Goal: Task Accomplishment & Management: Manage account settings

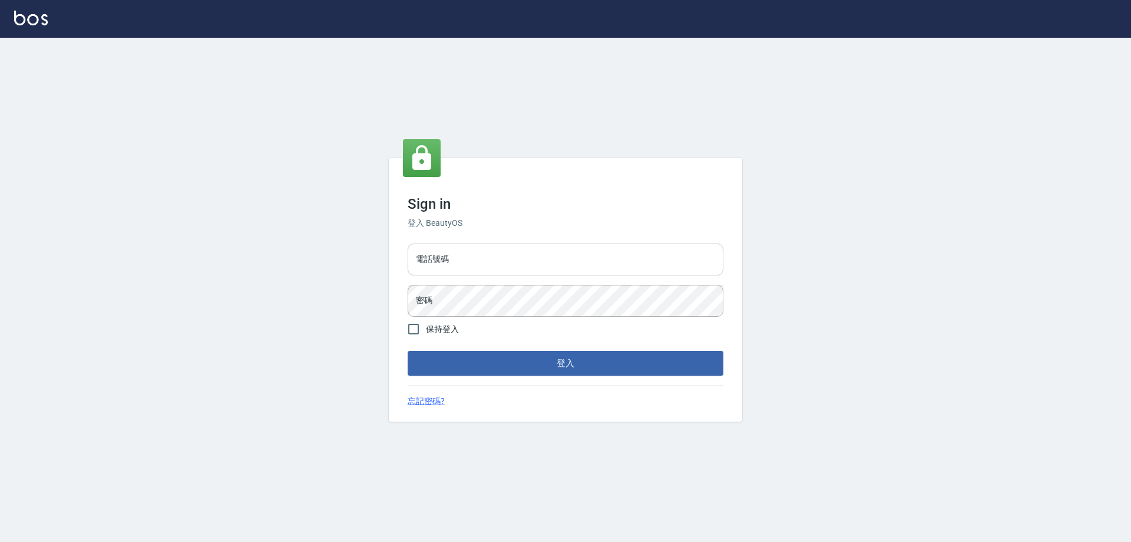
click at [536, 264] on input "電話號碼" at bounding box center [566, 259] width 316 height 32
type input "0910967130"
click at [408, 351] on button "登入" at bounding box center [566, 363] width 316 height 25
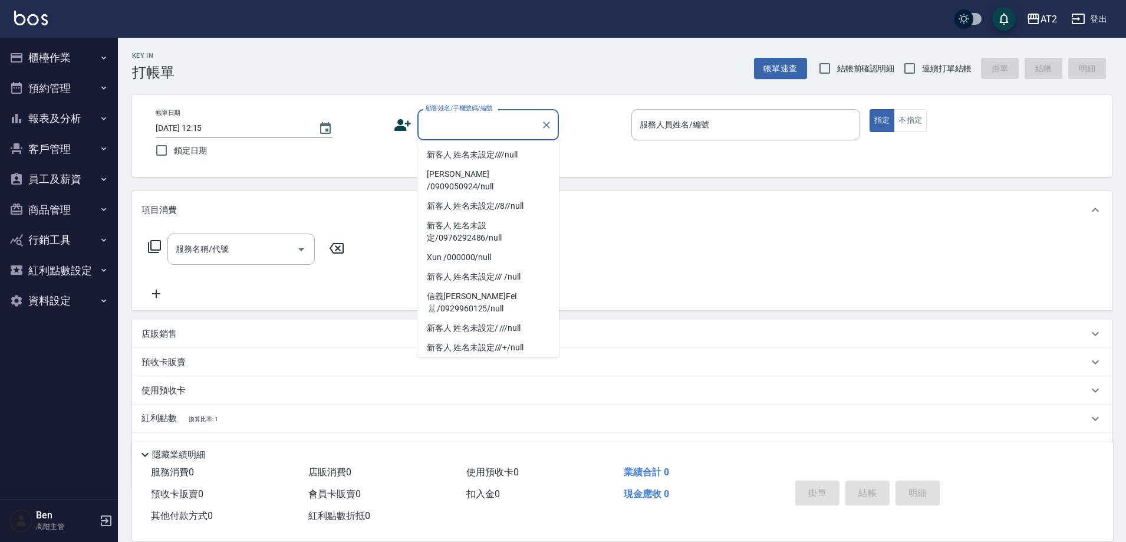
click at [544, 74] on div "Key In 打帳單 帳單速查 結帳前確認明細 連續打單結帳 掛單 結帳 明細" at bounding box center [615, 59] width 994 height 43
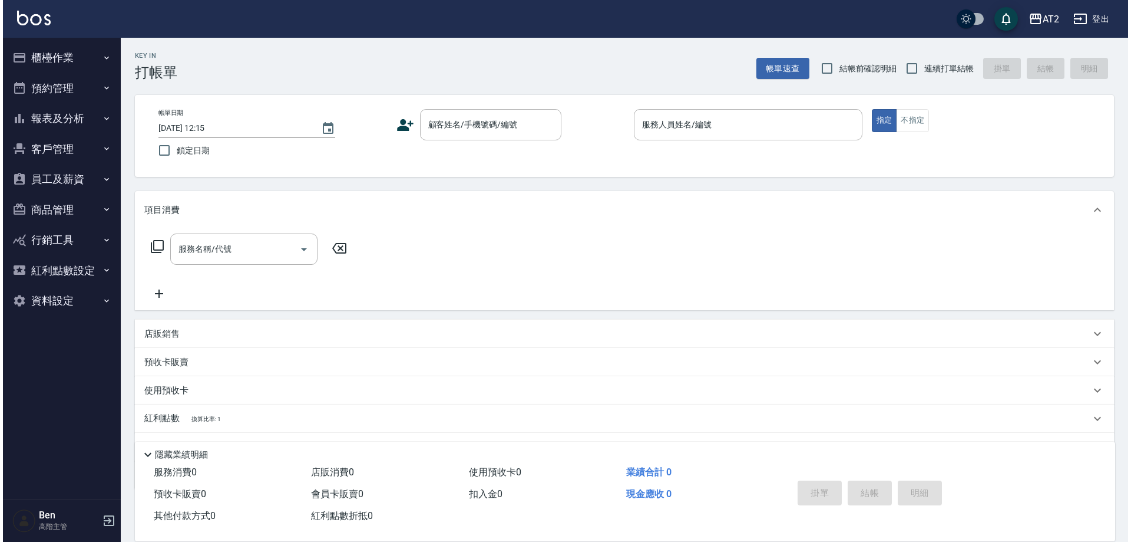
scroll to position [61, 0]
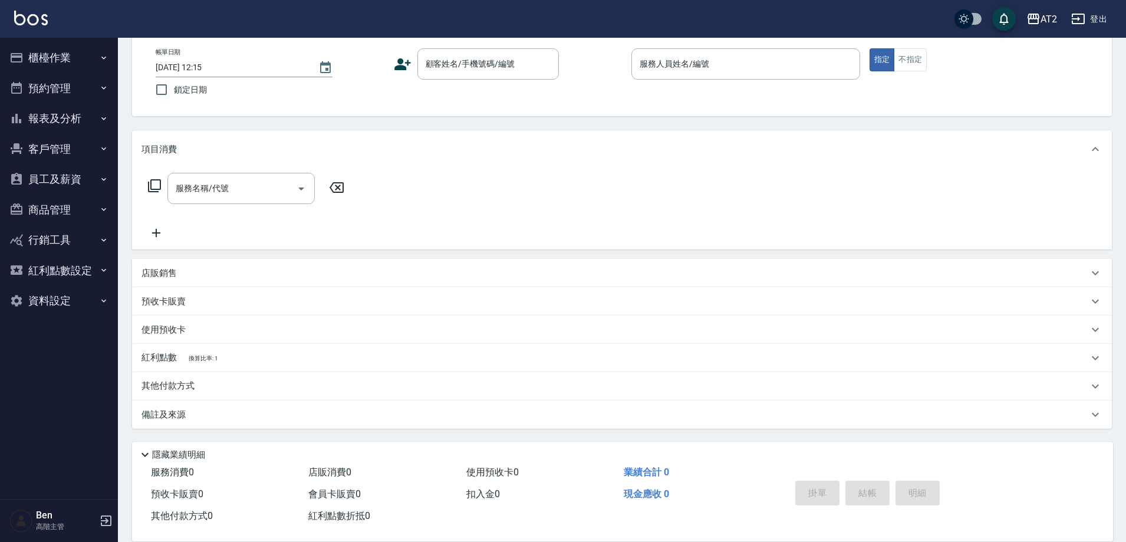
click at [1038, 22] on icon "button" at bounding box center [1033, 19] width 12 height 11
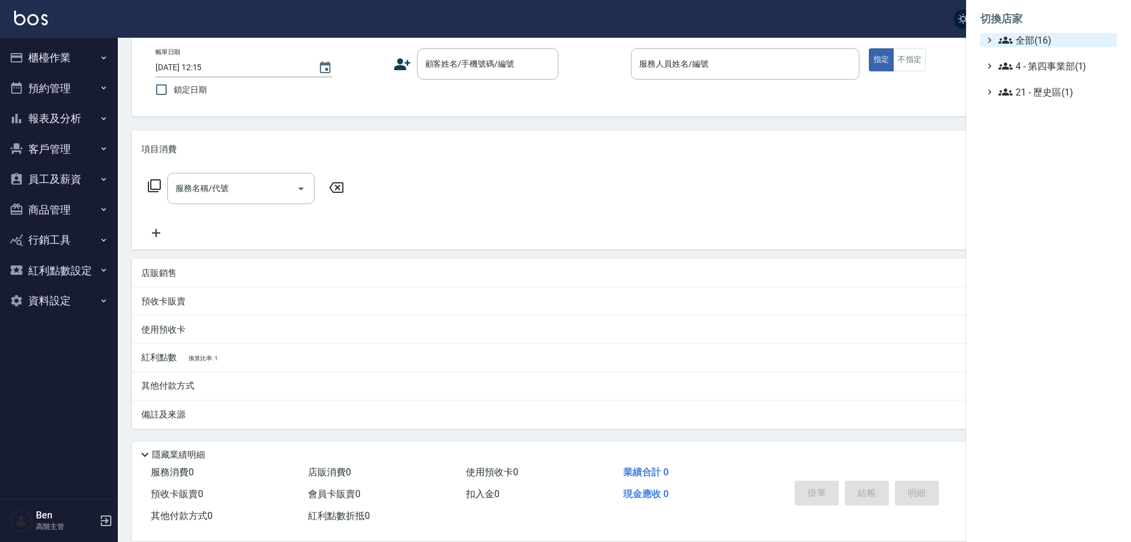
click at [1041, 37] on span "全部(16)" at bounding box center [1056, 40] width 114 height 14
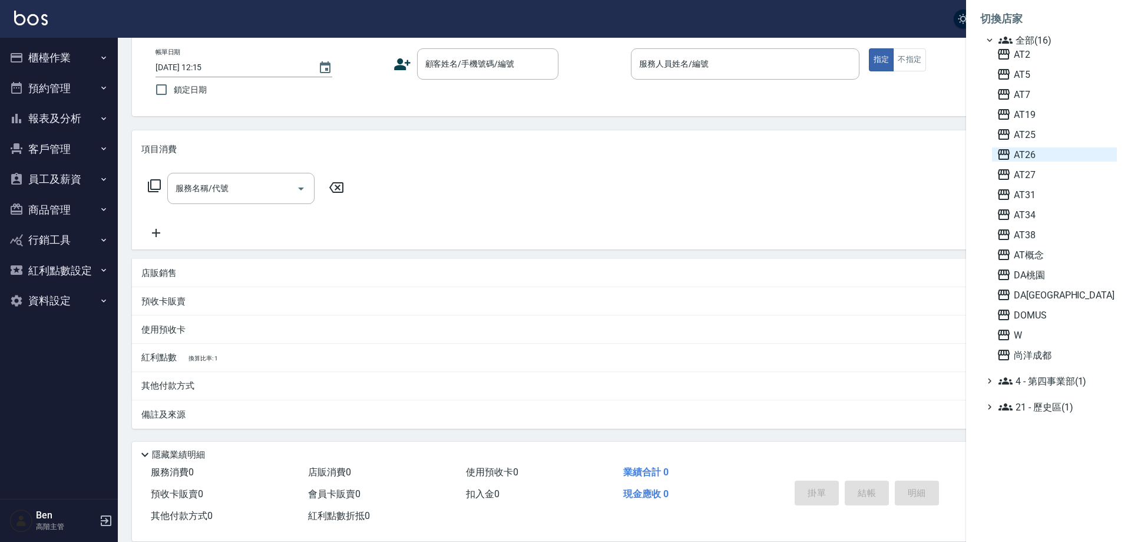
click at [1051, 149] on span "AT26" at bounding box center [1055, 154] width 116 height 14
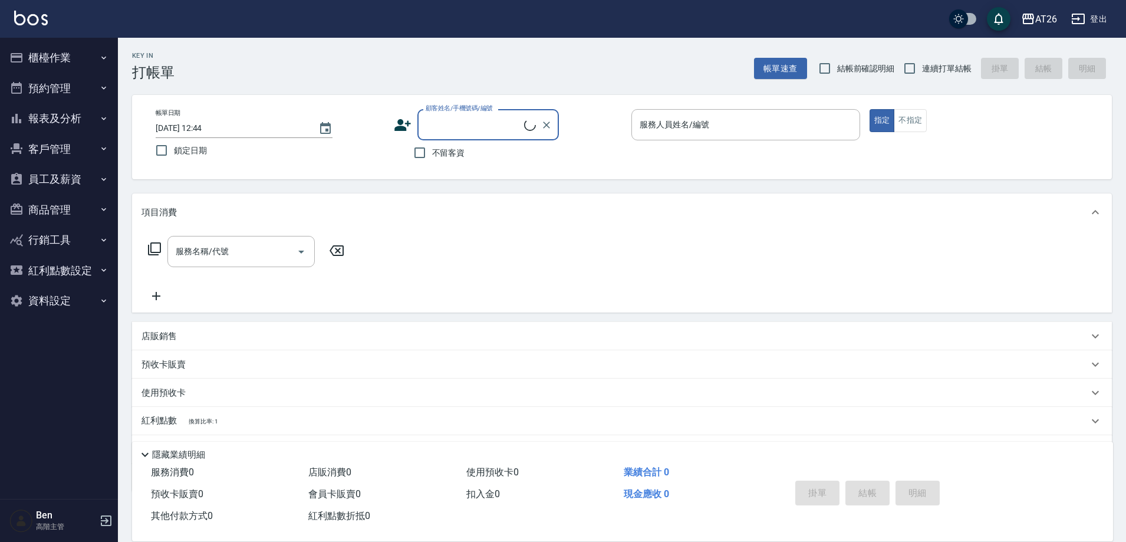
click at [64, 216] on button "商品管理" at bounding box center [59, 209] width 108 height 31
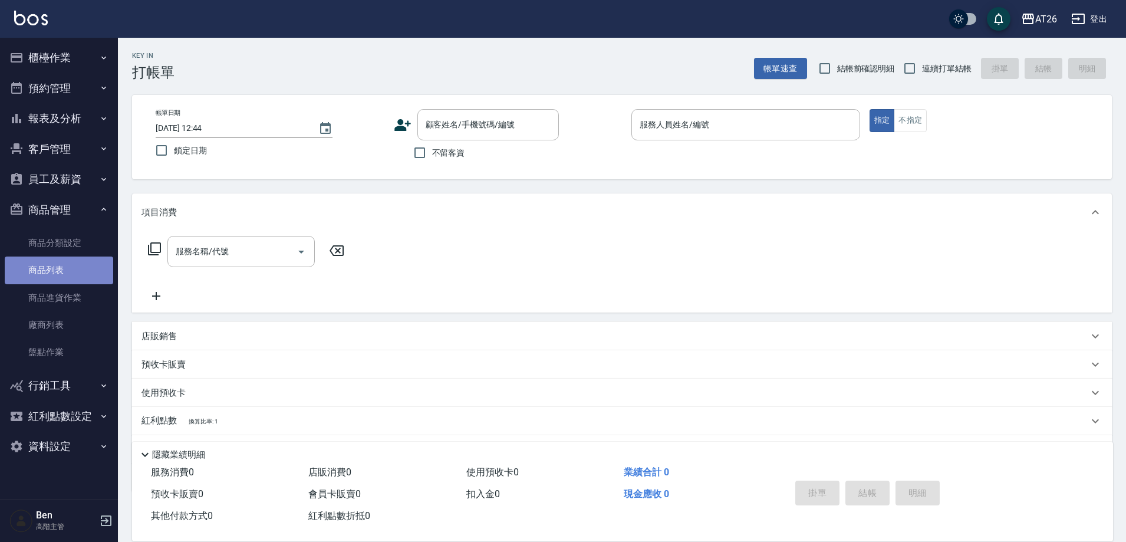
click at [64, 270] on link "商品列表" at bounding box center [59, 269] width 108 height 27
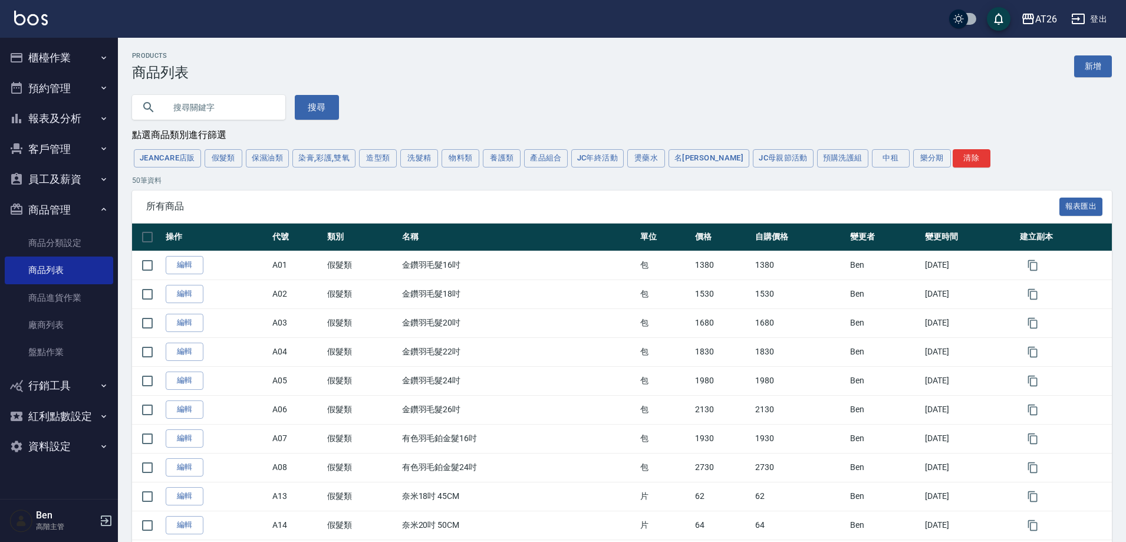
click at [218, 110] on input "text" at bounding box center [220, 107] width 111 height 32
type input "為"
type input "歌"
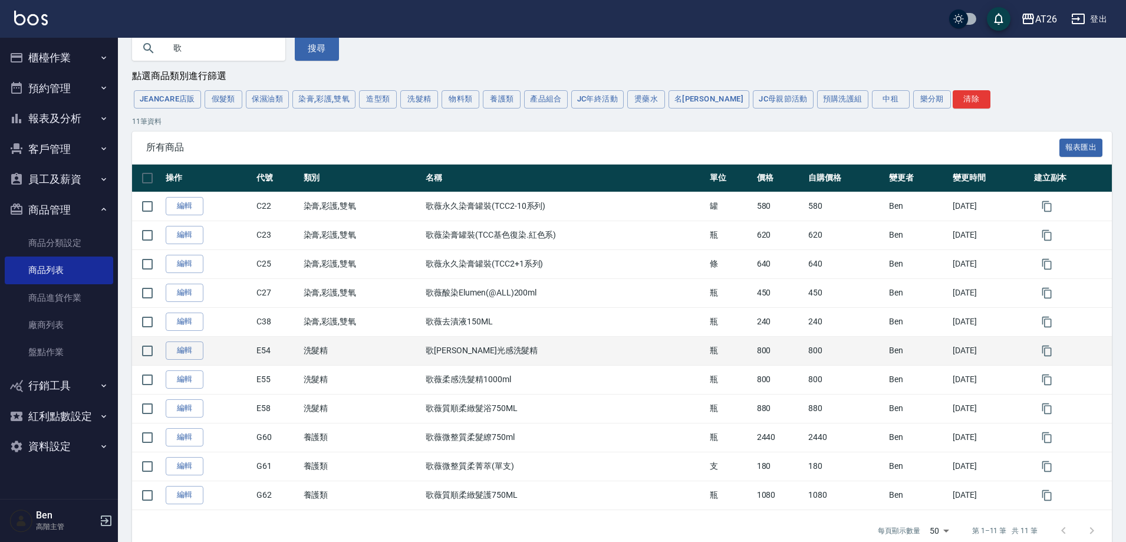
scroll to position [84, 0]
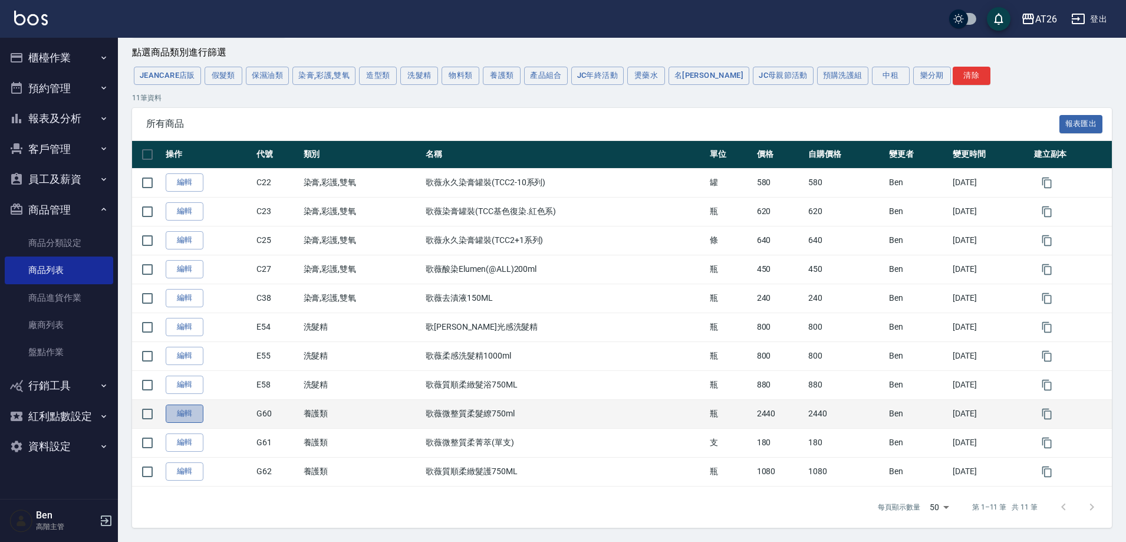
click at [182, 407] on link "編輯" at bounding box center [185, 413] width 38 height 18
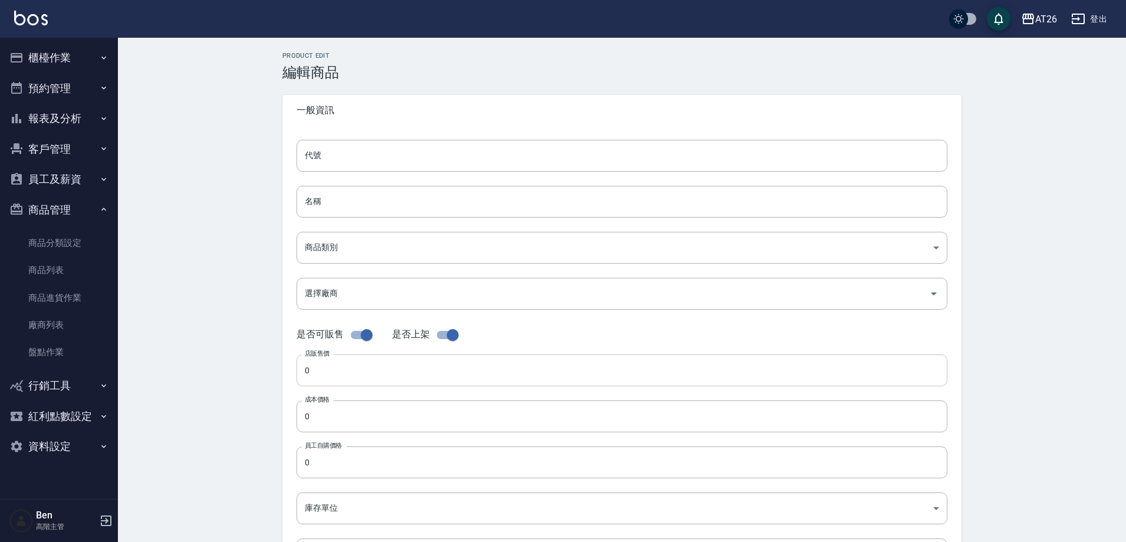
type input "G60"
type input "歌薇微整質柔髮繚750ml"
type input "1f6a7dd9-8688-44c5-92c8-c8c4b054041c"
type input "2440"
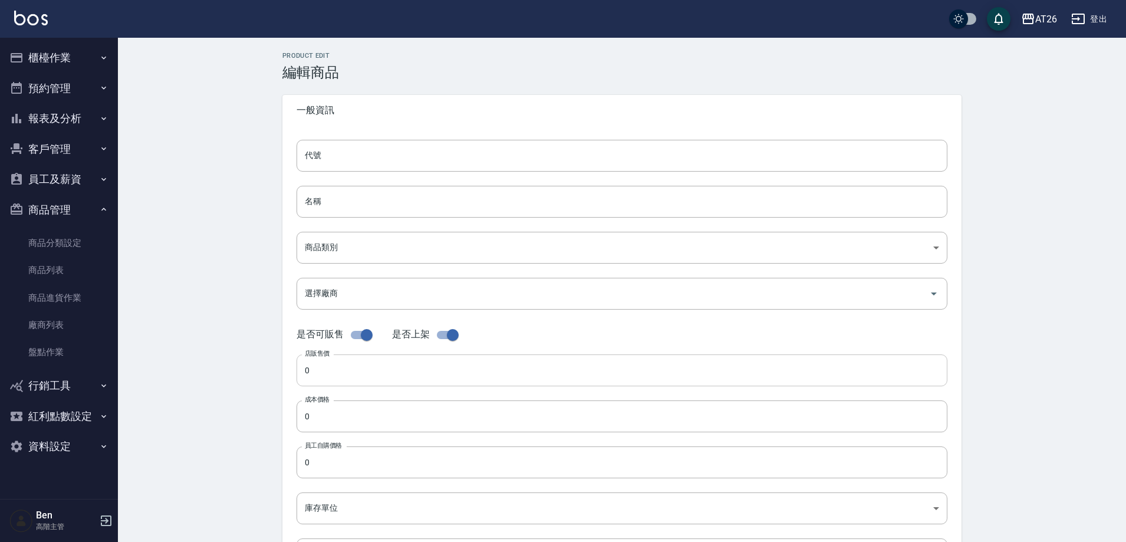
type input "2440"
type input "瓶"
type input "UNSET"
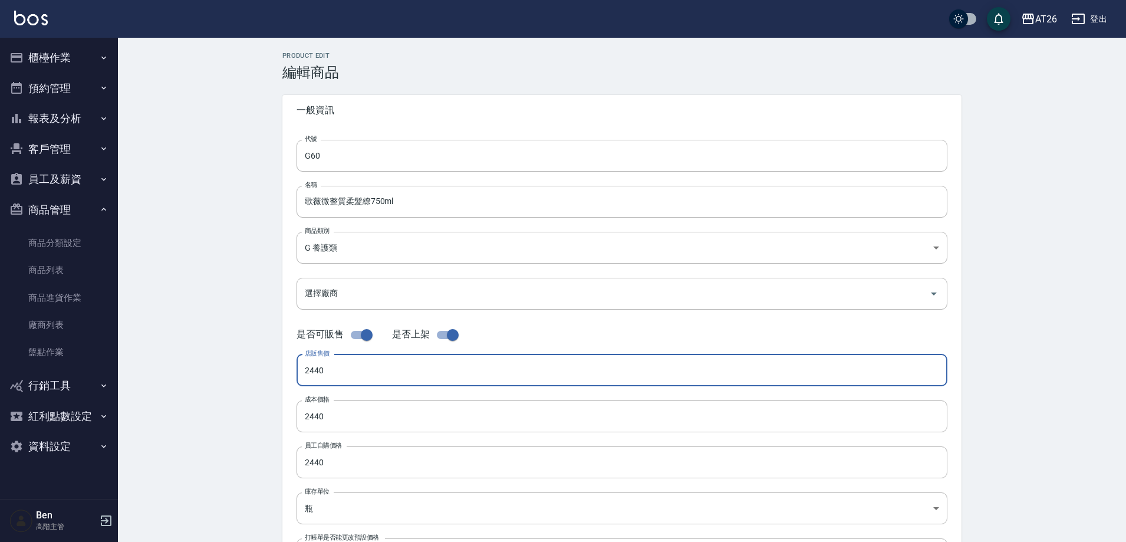
drag, startPoint x: 337, startPoint y: 379, endPoint x: 283, endPoint y: 377, distance: 54.3
click at [283, 377] on div "代號 G60 代號 名稱 歌薇微整質柔髮繚750ml 名稱 商品類別 G 養護類 1f6a7dd9-8688-44c5-92c8-c8c4b054041c…" at bounding box center [621, 362] width 679 height 473
click at [213, 375] on div "Product Edit 編輯商品 一般資訊 代號 G60 代號 名稱 歌薇微整質柔髮繚750ml 名稱 商品類別 G 養護類 1f6a7dd9-8688…" at bounding box center [622, 426] width 1008 height 776
type input "4800"
drag, startPoint x: 288, startPoint y: 415, endPoint x: 223, endPoint y: 414, distance: 64.8
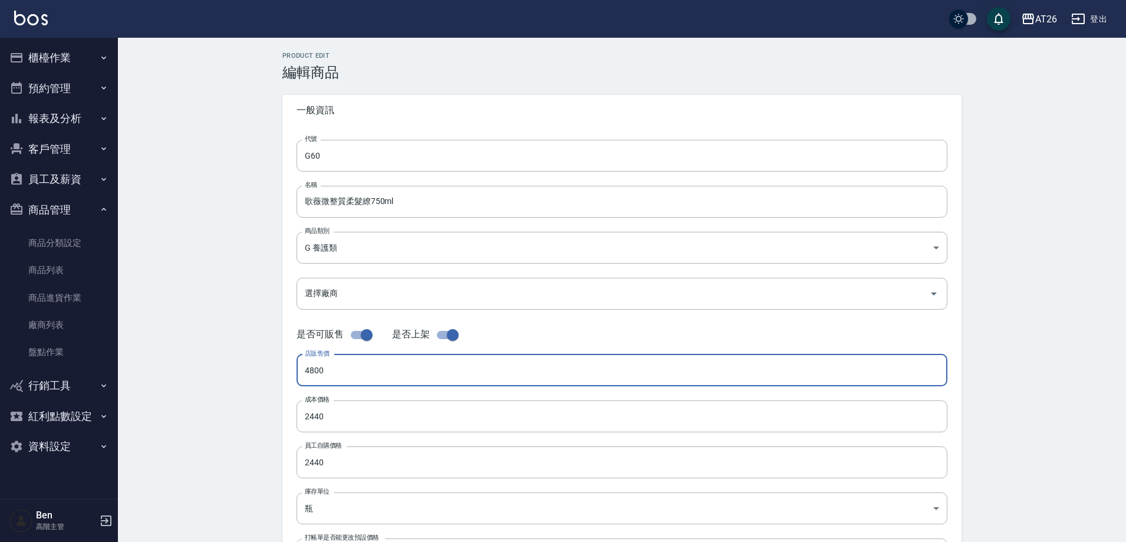
click at [231, 414] on div "Product Edit 編輯商品 一般資訊 代號 G60 代號 名稱 歌薇微整質柔髮繚750ml 名稱 商品類別 G 養護類 1f6a7dd9-8688…" at bounding box center [622, 426] width 1008 height 776
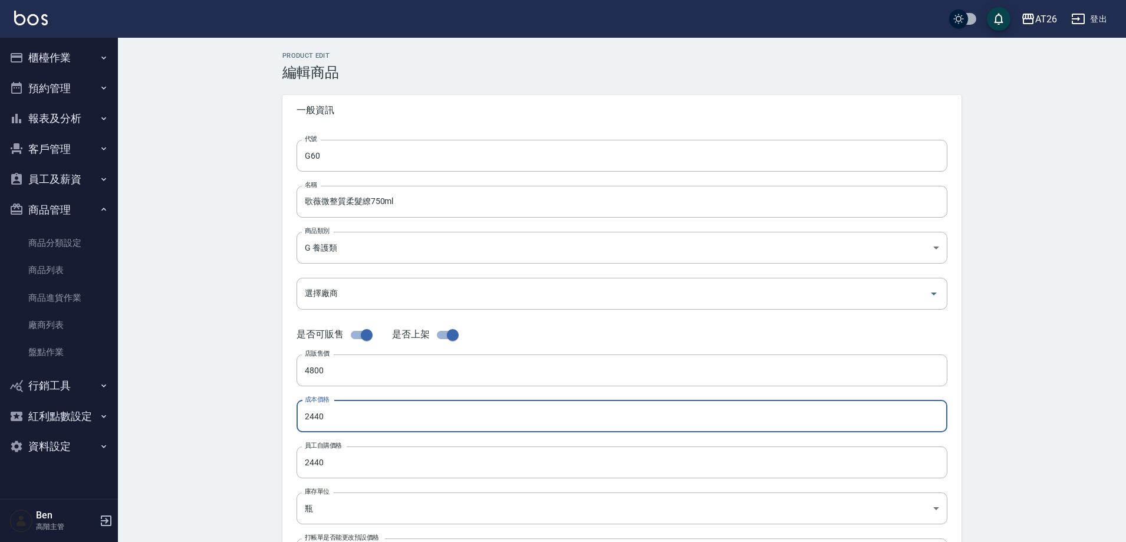
drag, startPoint x: 371, startPoint y: 405, endPoint x: 169, endPoint y: 406, distance: 202.1
click at [169, 406] on div "Product Edit 編輯商品 一般資訊 代號 G60 代號 名稱 歌薇微整質柔髮繚750ml 名稱 商品類別 G 養護類 1f6a7dd9-8688…" at bounding box center [622, 426] width 1008 height 776
paste input "480"
type input "4800"
click at [173, 453] on div "Product Edit 編輯商品 一般資訊 代號 G60 代號 名稱 歌薇微整質柔髮繚750ml 名稱 商品類別 G 養護類 1f6a7dd9-8688…" at bounding box center [622, 426] width 1008 height 776
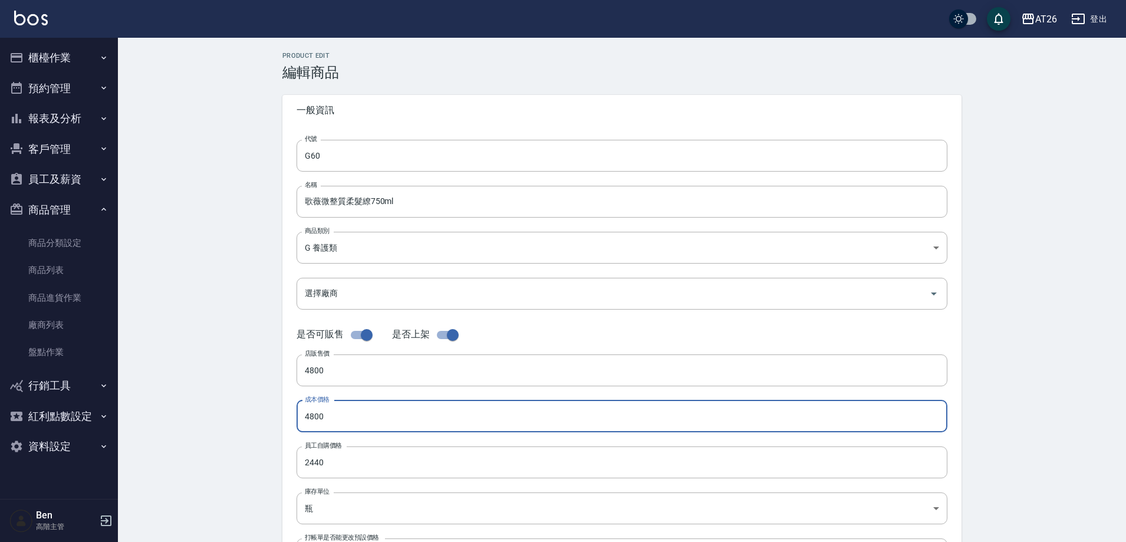
paste input "480"
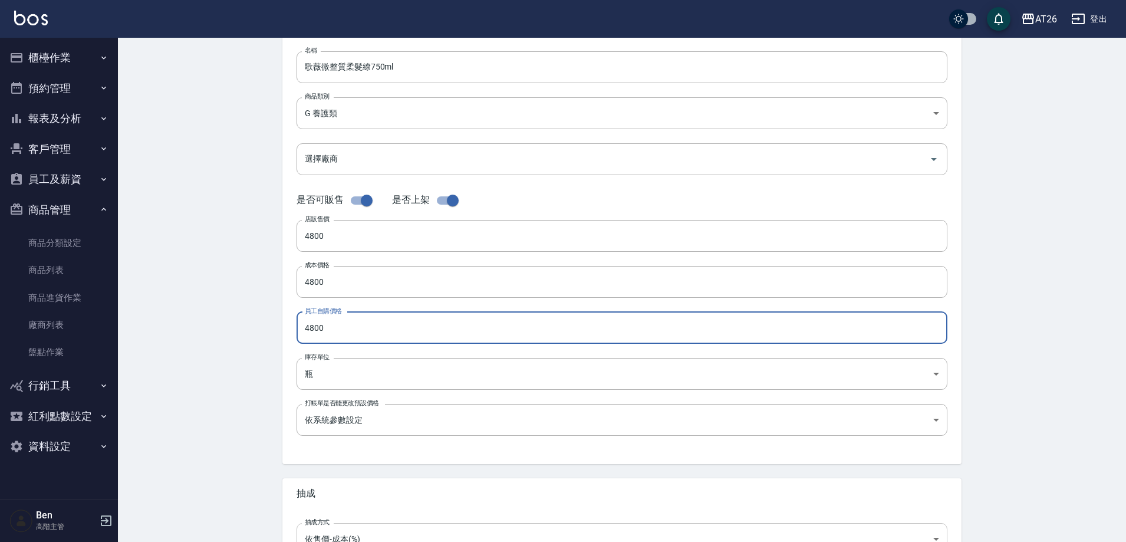
scroll to position [272, 0]
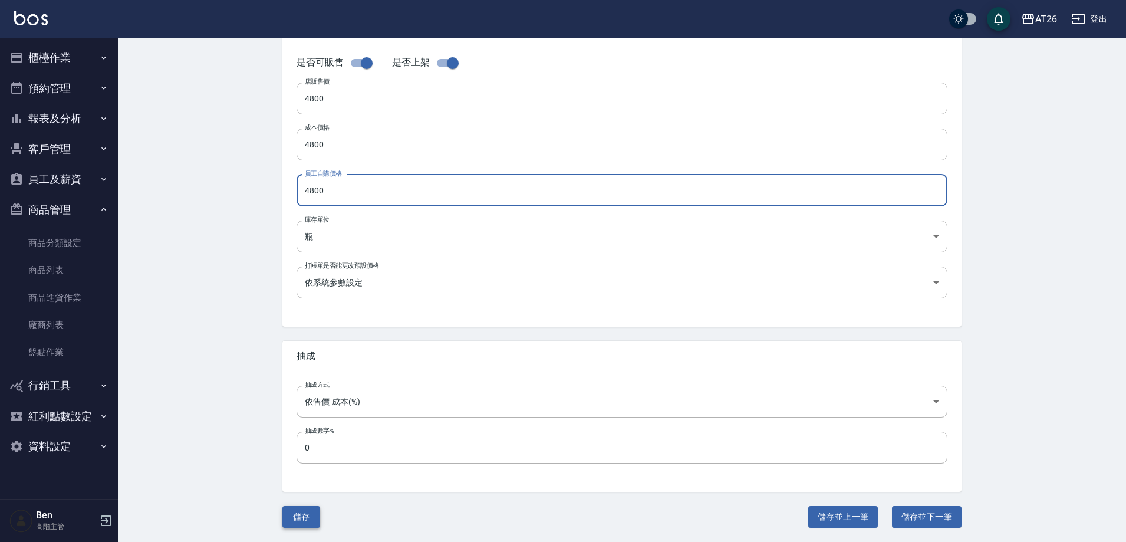
type input "4800"
click at [302, 512] on button "儲存" at bounding box center [301, 517] width 38 height 22
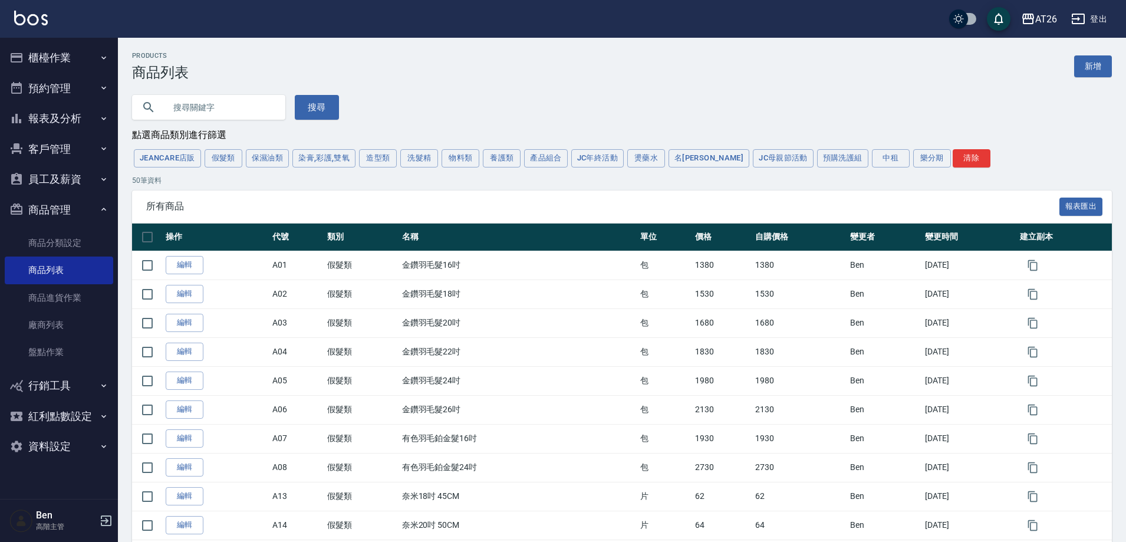
click at [71, 112] on button "報表及分析" at bounding box center [59, 118] width 108 height 31
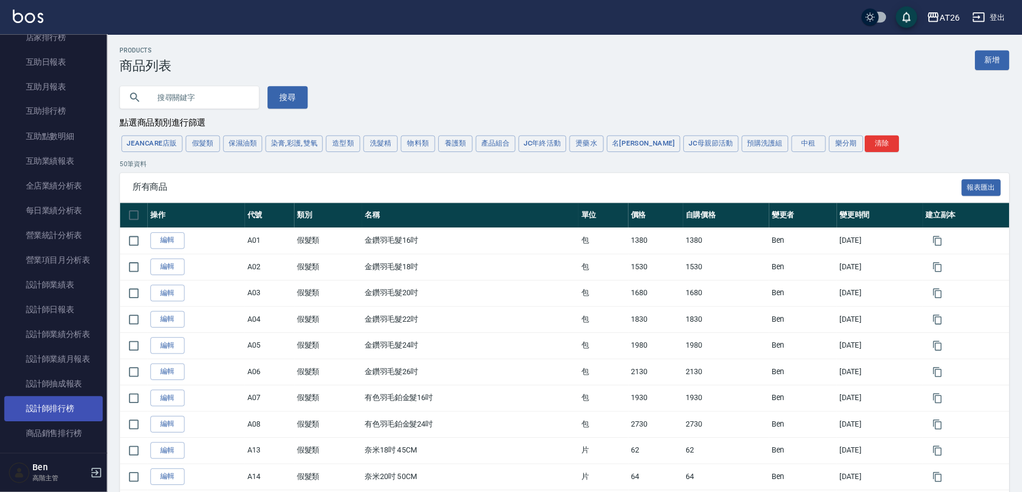
scroll to position [236, 0]
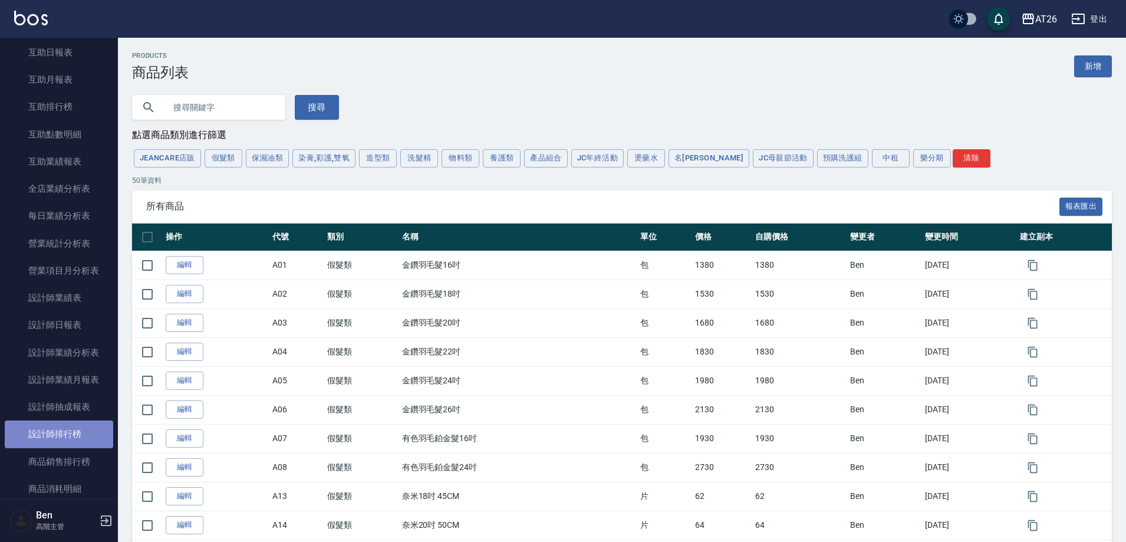
click at [67, 436] on link "設計師排行榜" at bounding box center [59, 433] width 108 height 27
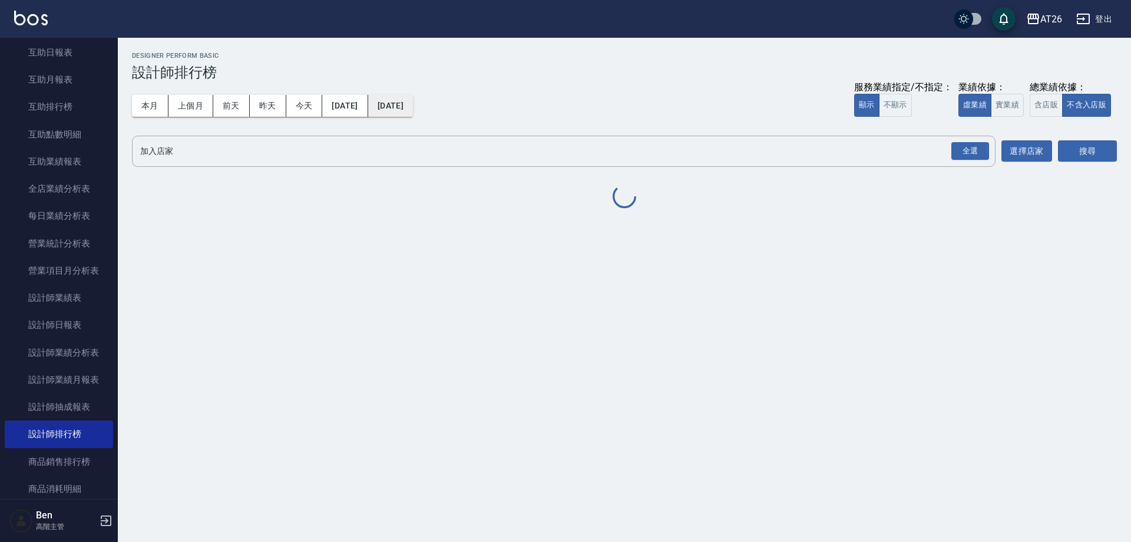
click at [413, 107] on button "[DATE]" at bounding box center [390, 106] width 45 height 22
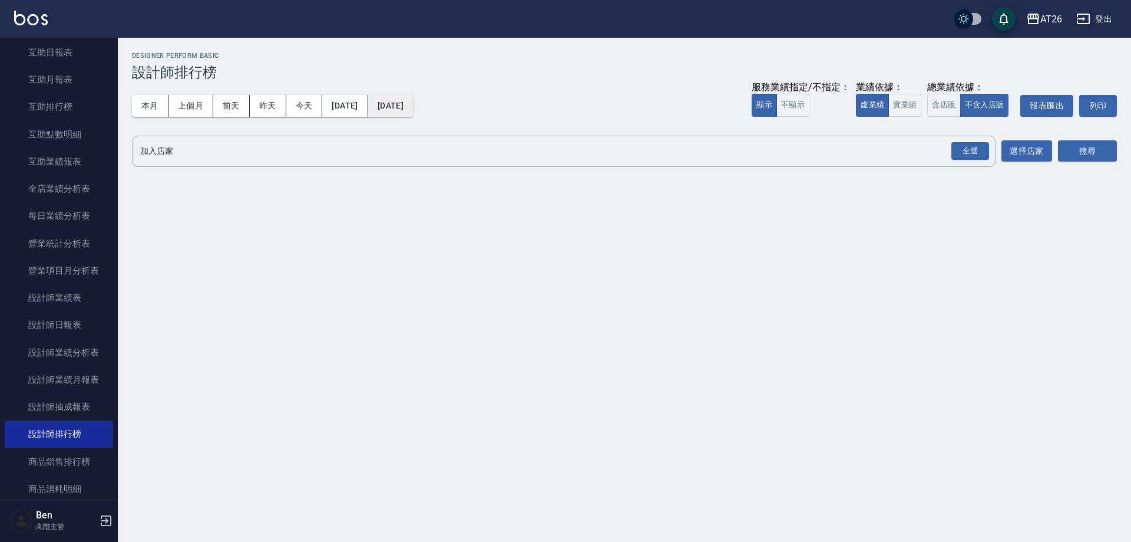
click at [413, 107] on button "[DATE]" at bounding box center [390, 106] width 45 height 22
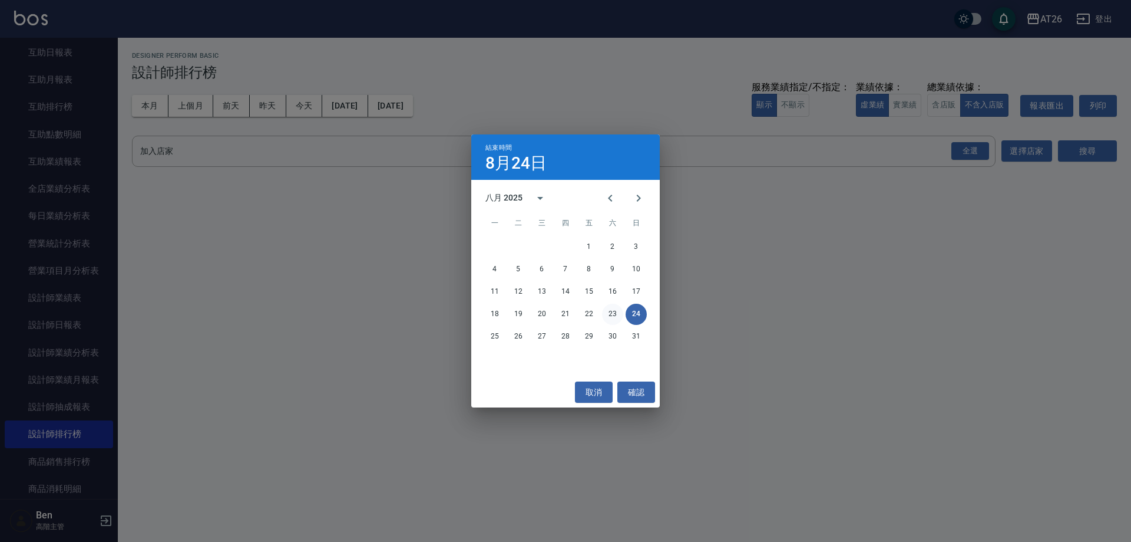
click at [613, 312] on button "23" at bounding box center [612, 313] width 21 height 21
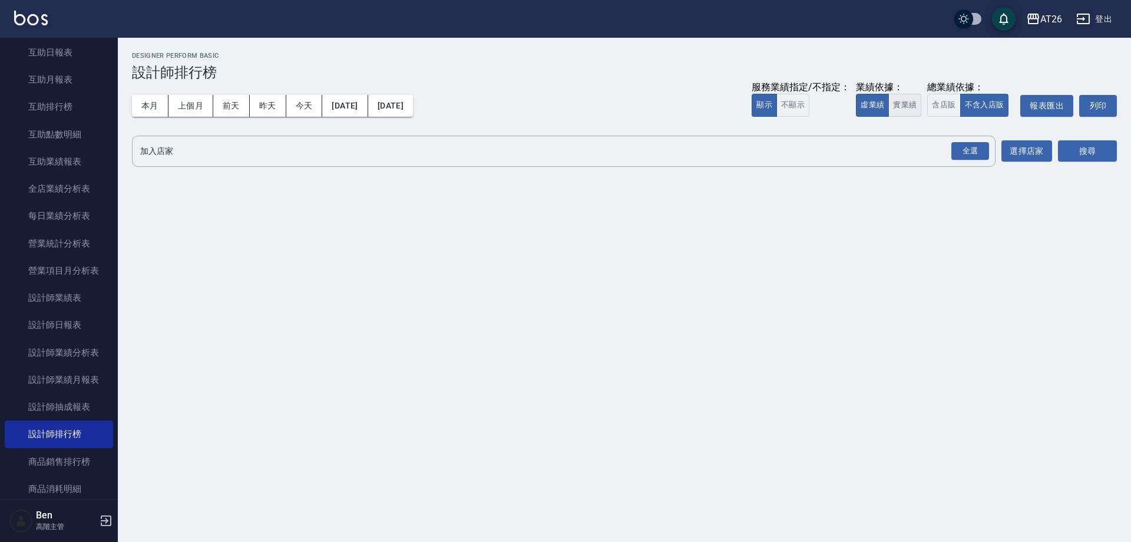
click at [905, 98] on button "實業績" at bounding box center [905, 105] width 33 height 23
click at [967, 147] on div "全選" at bounding box center [971, 151] width 38 height 18
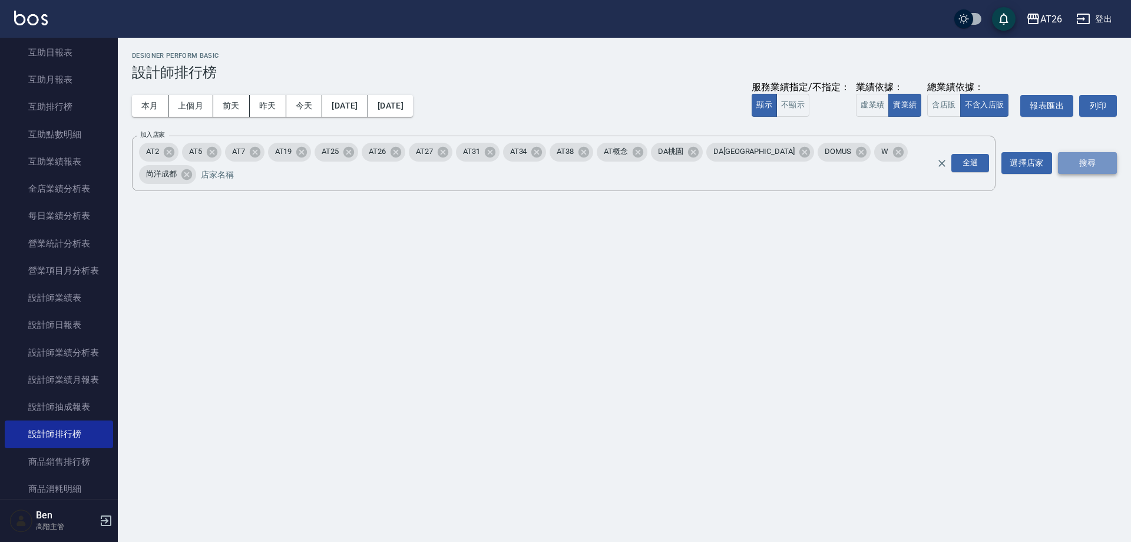
click at [1113, 152] on button "搜尋" at bounding box center [1087, 163] width 59 height 22
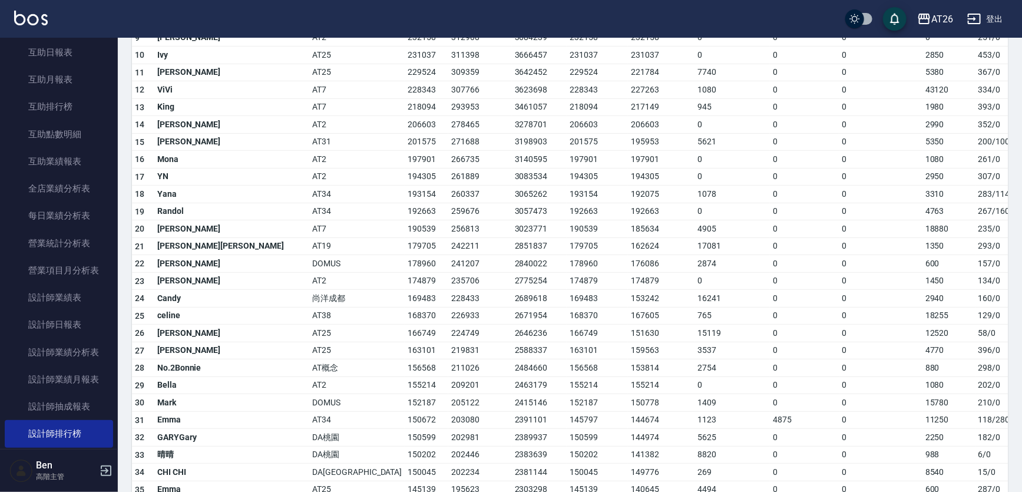
scroll to position [321, 0]
click at [405, 295] on td "169483" at bounding box center [427, 298] width 44 height 18
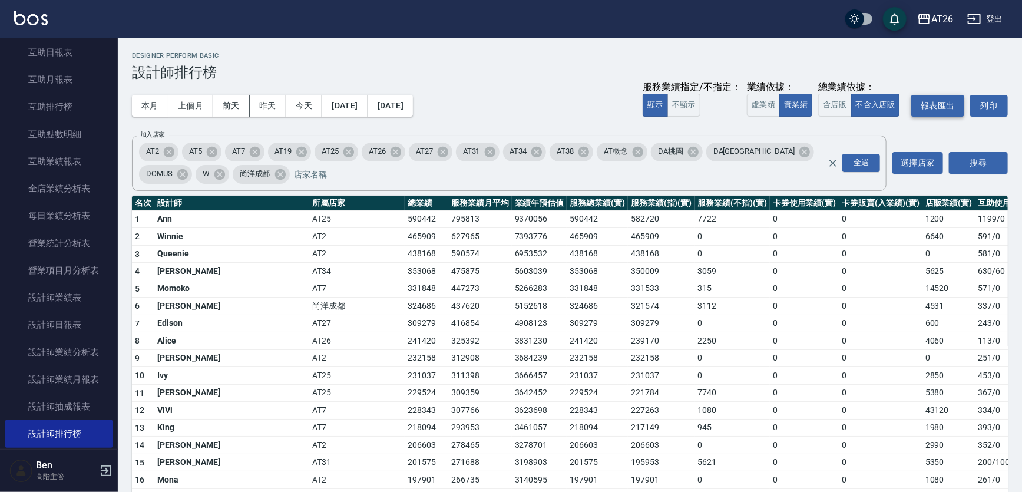
click at [943, 108] on button "報表匯出" at bounding box center [938, 106] width 53 height 22
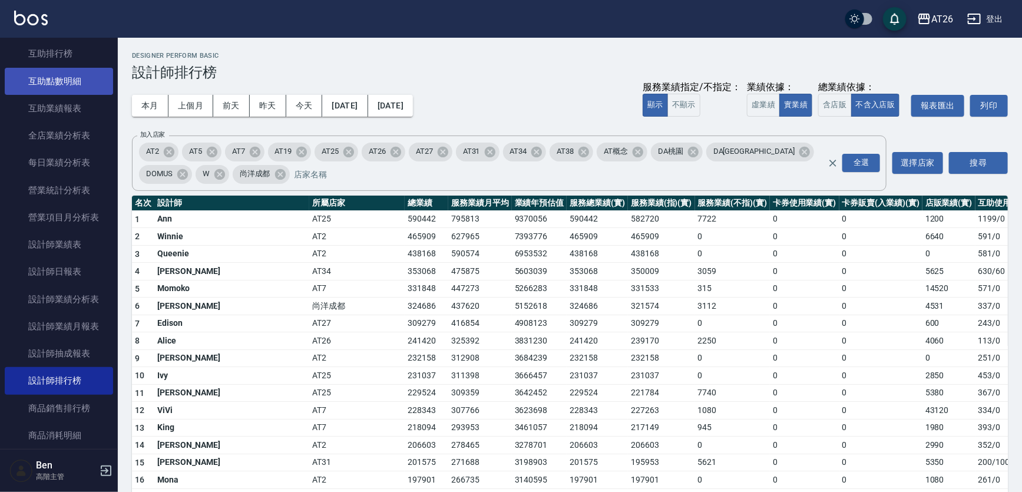
scroll to position [236, 0]
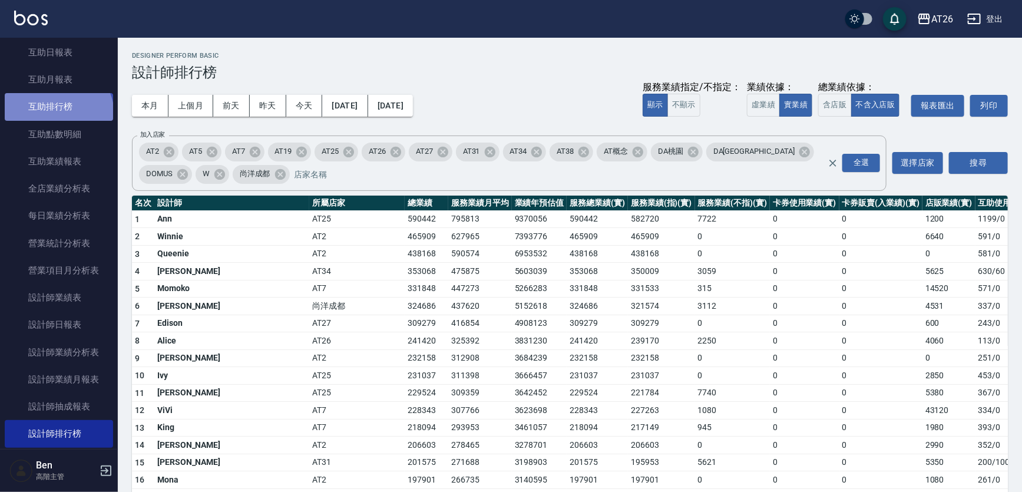
click at [57, 114] on link "互助排行榜" at bounding box center [59, 106] width 108 height 27
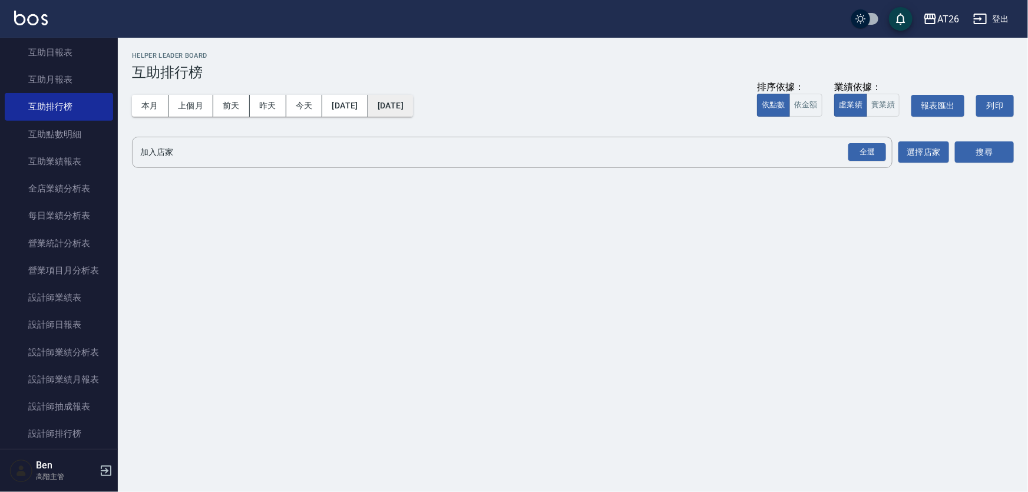
click at [413, 103] on button "[DATE]" at bounding box center [390, 106] width 45 height 22
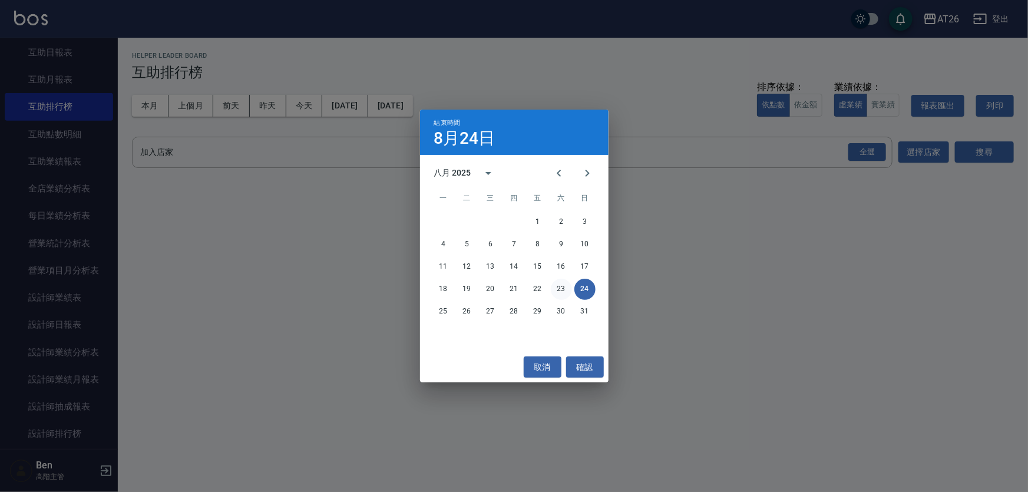
drag, startPoint x: 557, startPoint y: 293, endPoint x: 549, endPoint y: 288, distance: 10.3
click at [557, 292] on button "23" at bounding box center [561, 289] width 21 height 21
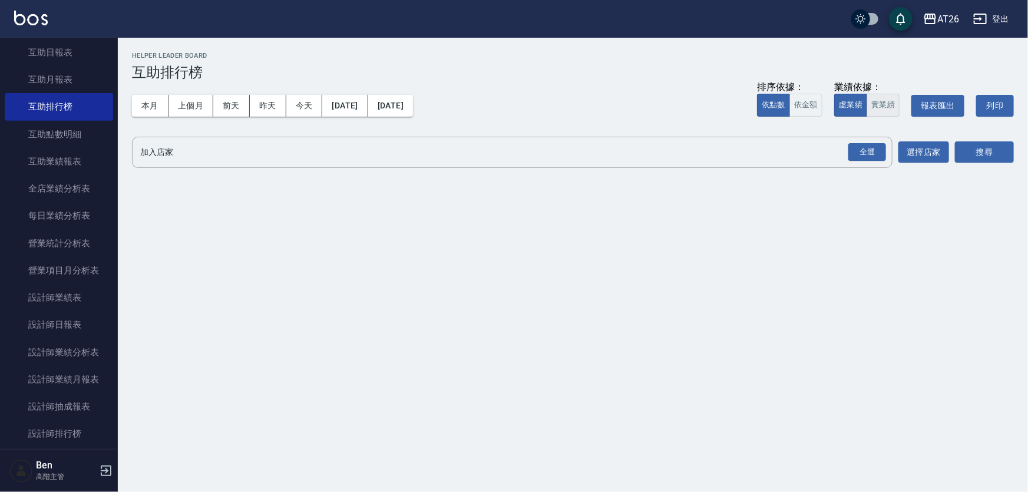
click at [876, 106] on button "實業績" at bounding box center [883, 105] width 33 height 23
click at [870, 147] on div "全選" at bounding box center [868, 152] width 38 height 18
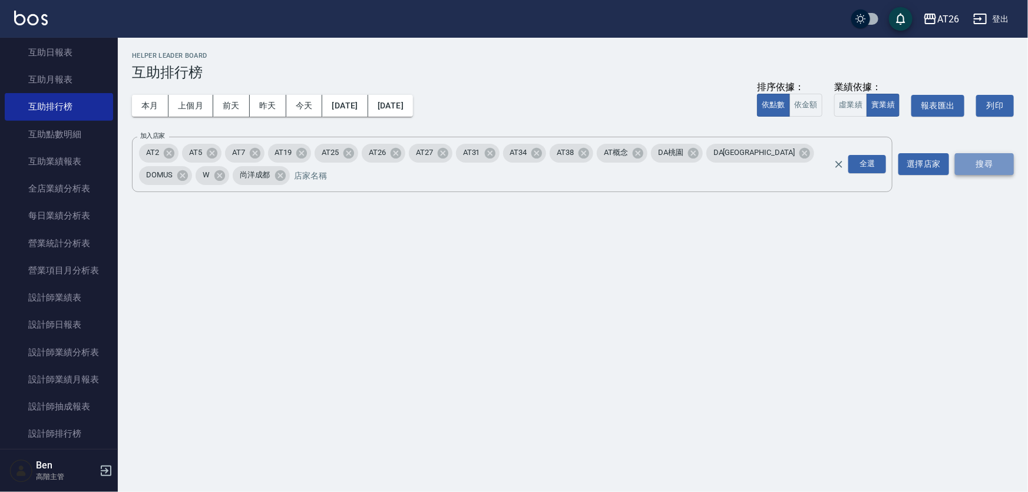
click at [964, 167] on button "搜尋" at bounding box center [984, 164] width 59 height 22
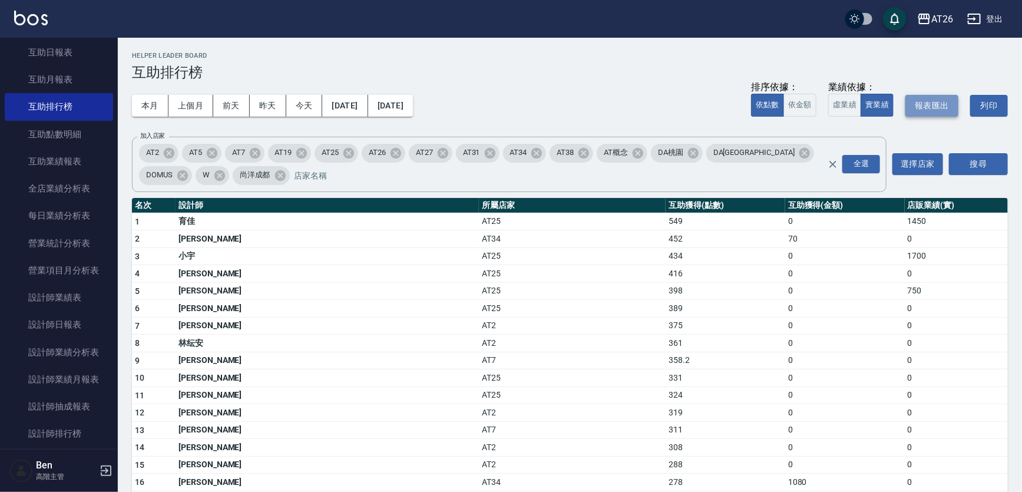
click at [935, 99] on button "報表匯出" at bounding box center [932, 106] width 53 height 22
